Goal: Task Accomplishment & Management: Manage account settings

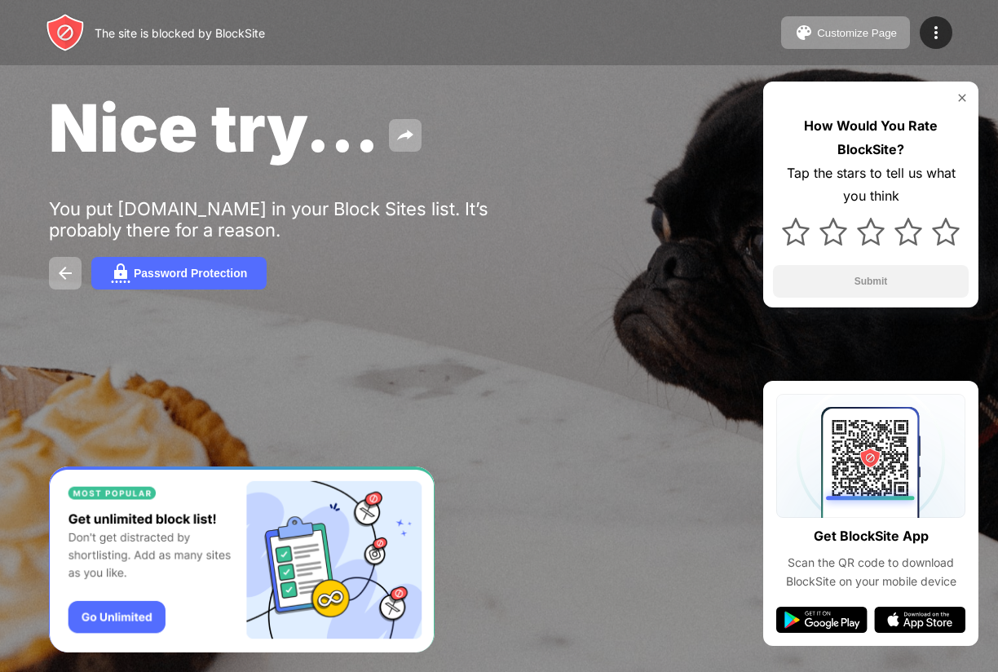
click at [956, 94] on img at bounding box center [961, 97] width 13 height 13
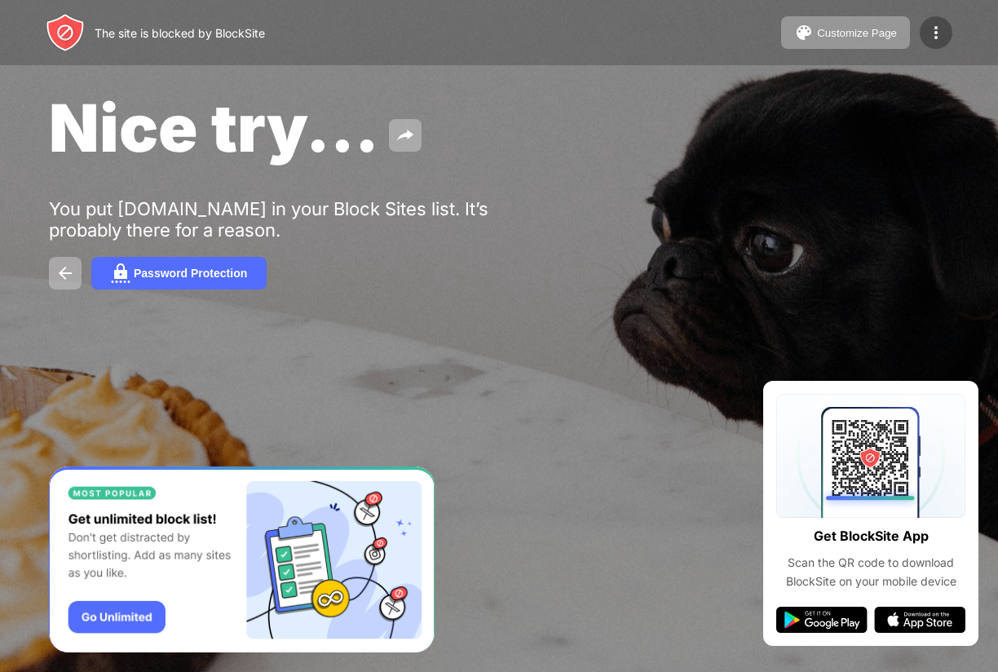
click at [938, 31] on img at bounding box center [936, 33] width 20 height 20
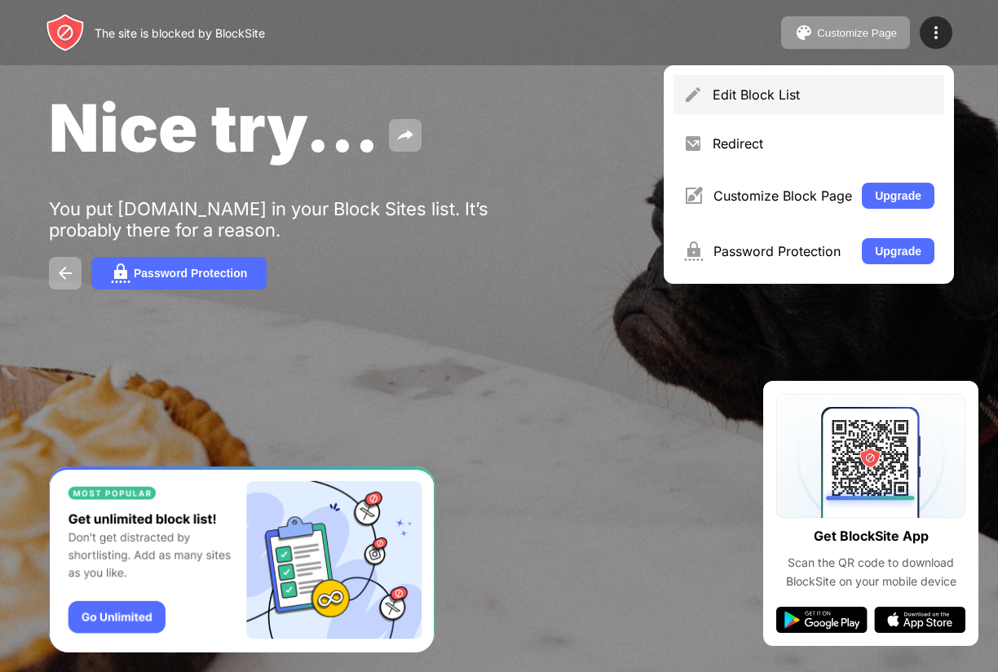
click at [874, 102] on div "Edit Block List" at bounding box center [808, 94] width 271 height 39
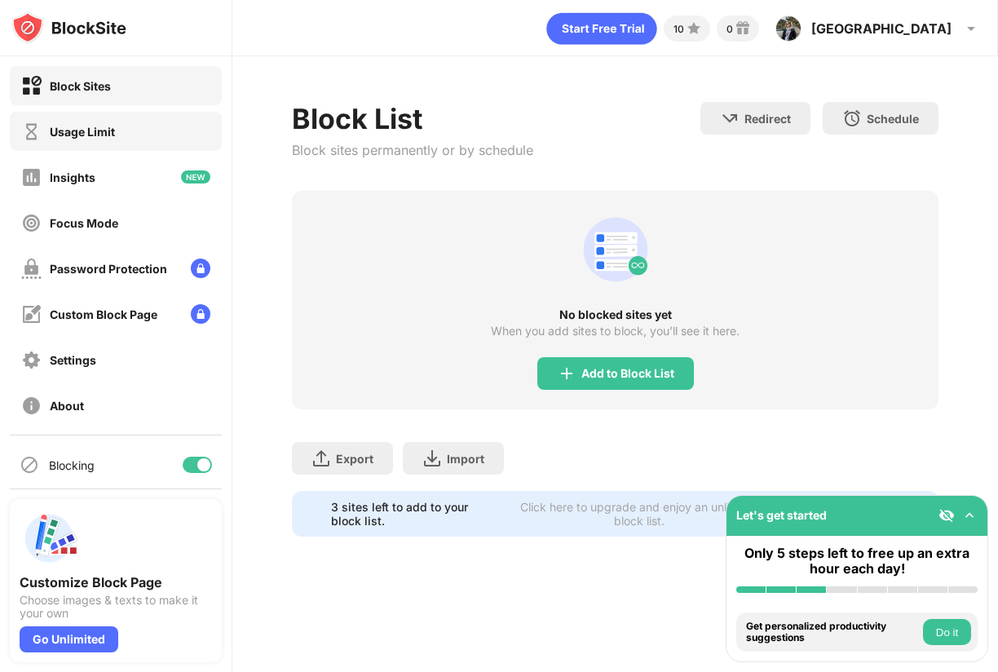
click at [120, 125] on div "Usage Limit" at bounding box center [116, 131] width 212 height 39
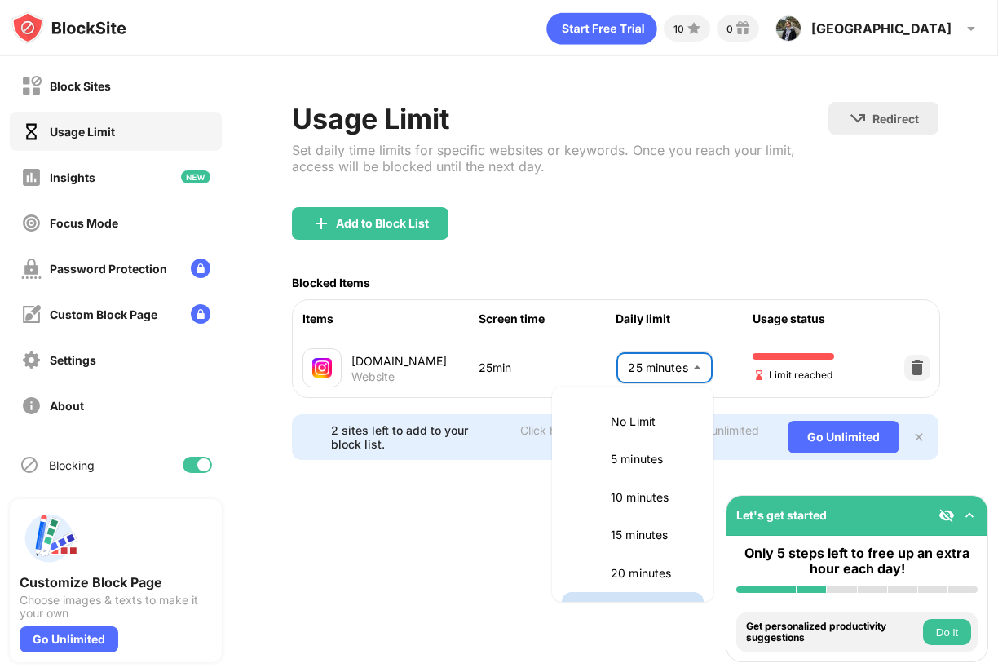
click at [700, 364] on body "Block Sites Usage Limit Insights Focus Mode Password Protection Custom Block Pa…" at bounding box center [499, 336] width 998 height 672
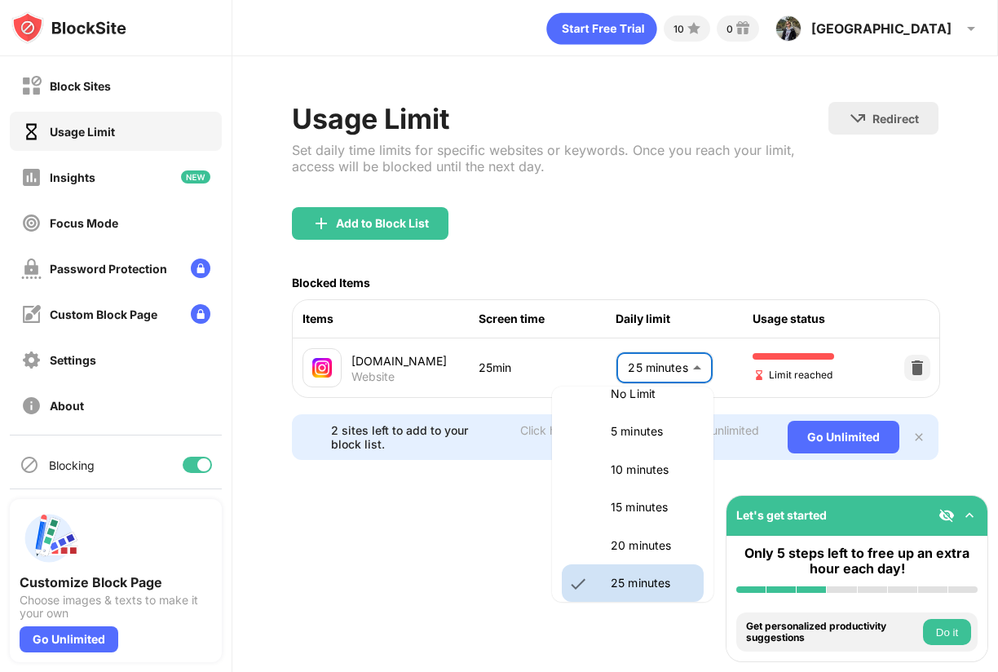
click at [658, 537] on p "20 minutes" at bounding box center [651, 545] width 83 height 18
type input "**"
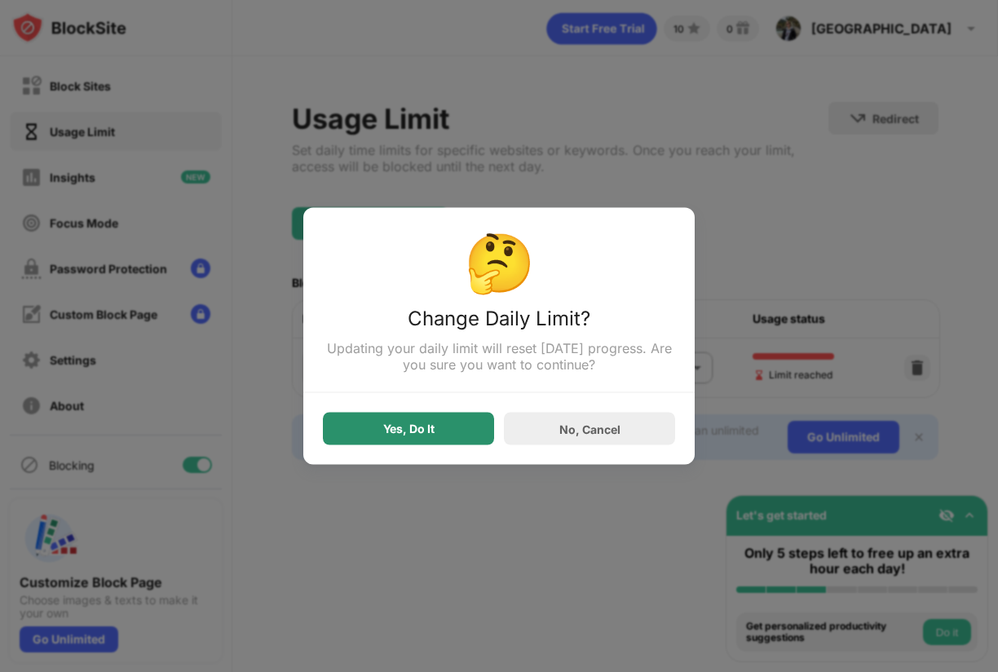
click at [430, 425] on div "Yes, Do It" at bounding box center [408, 428] width 51 height 13
